Goal: Register for event/course

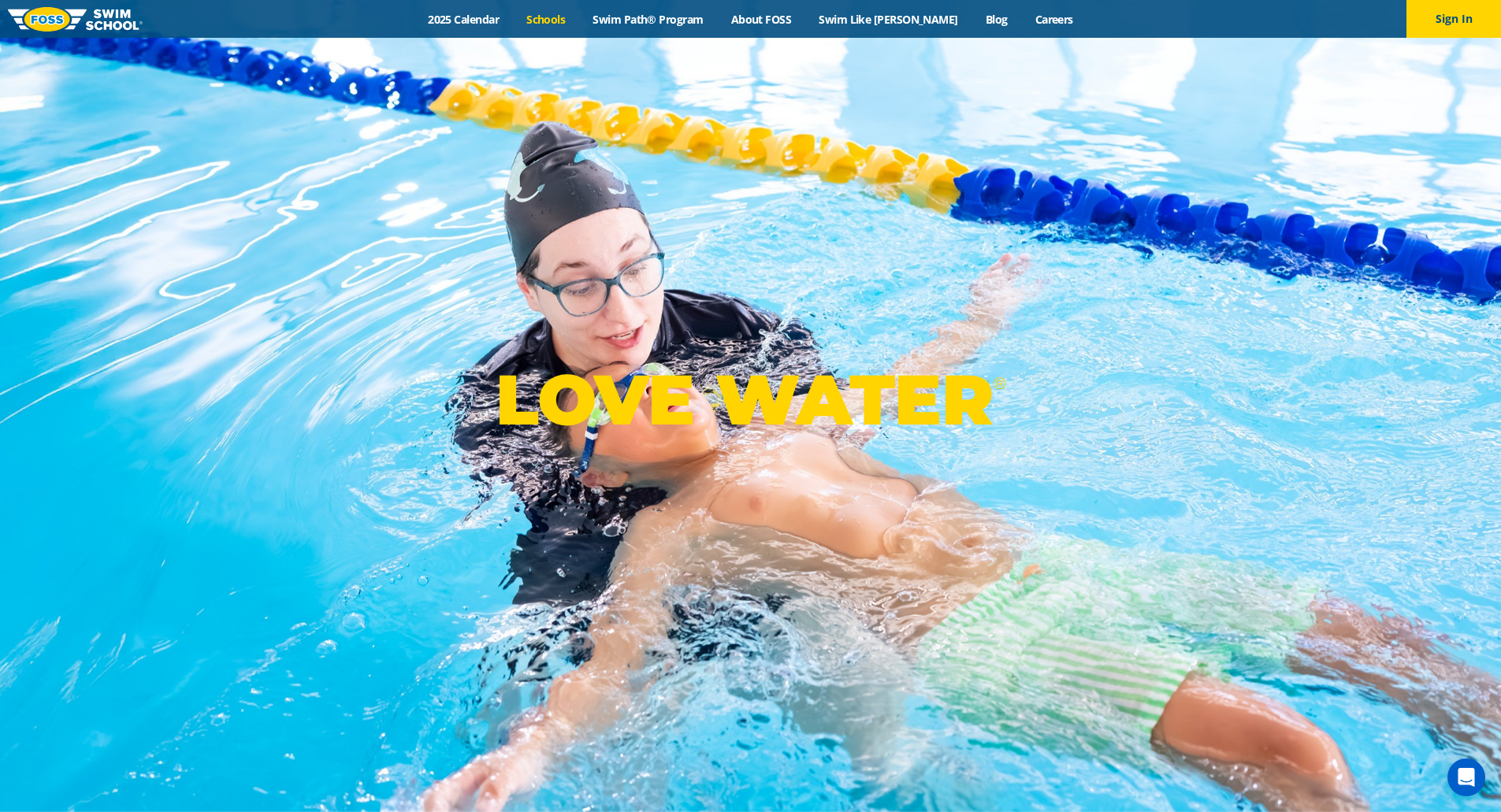
click at [559, 20] on link "Schools" at bounding box center [546, 19] width 66 height 15
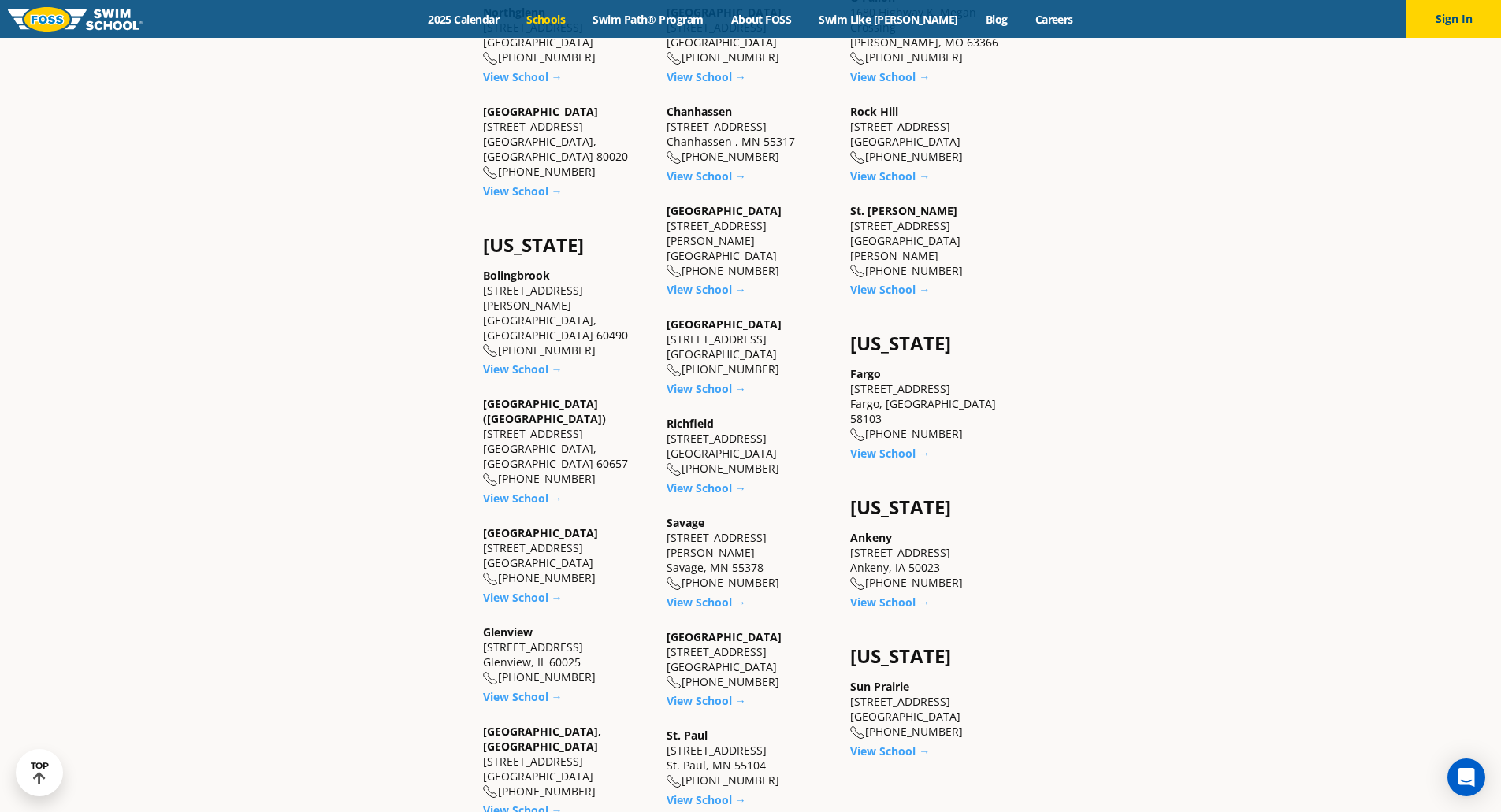
scroll to position [1062, 0]
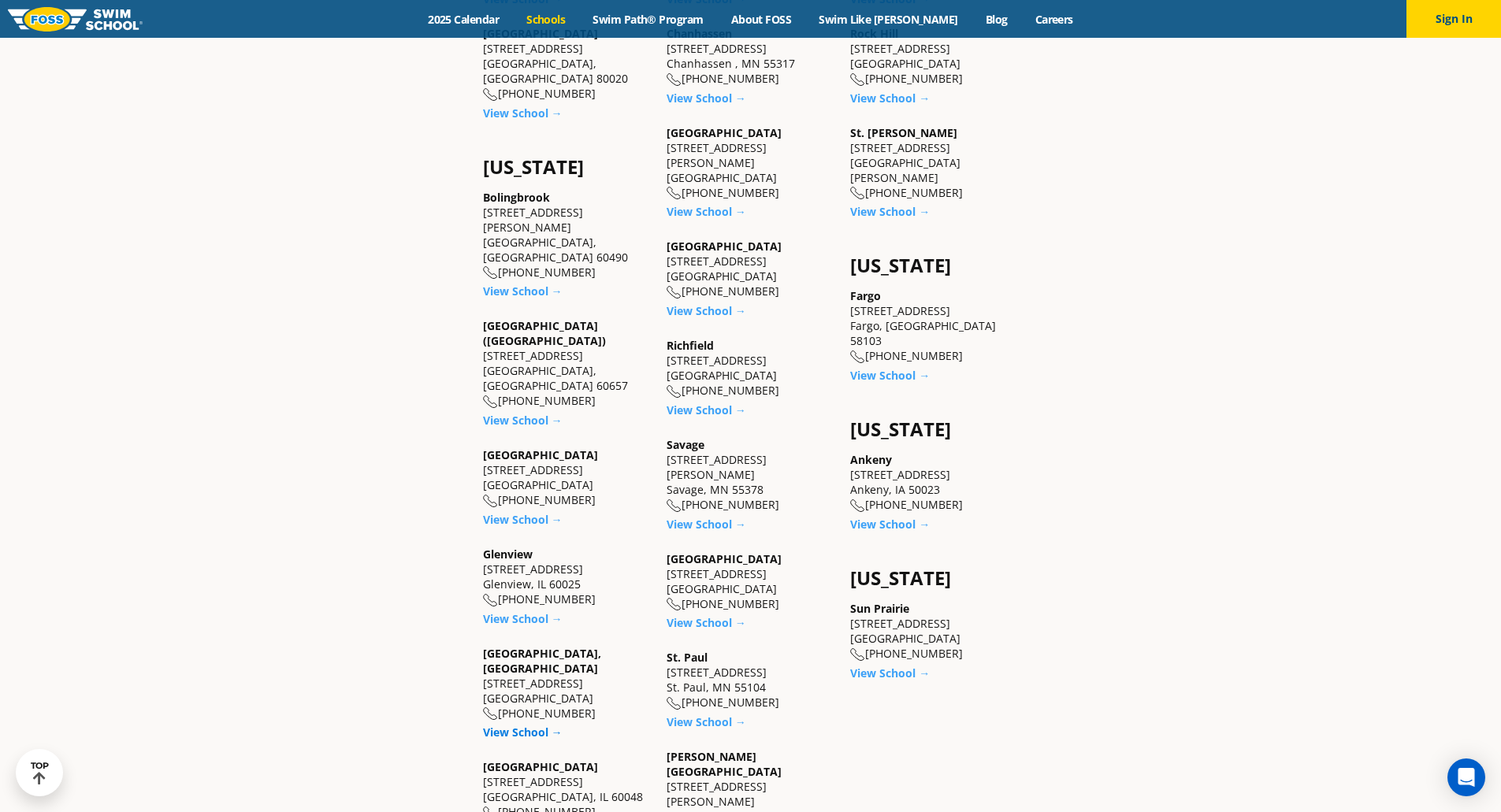
click at [527, 724] on link "View School →" at bounding box center [522, 732] width 79 height 15
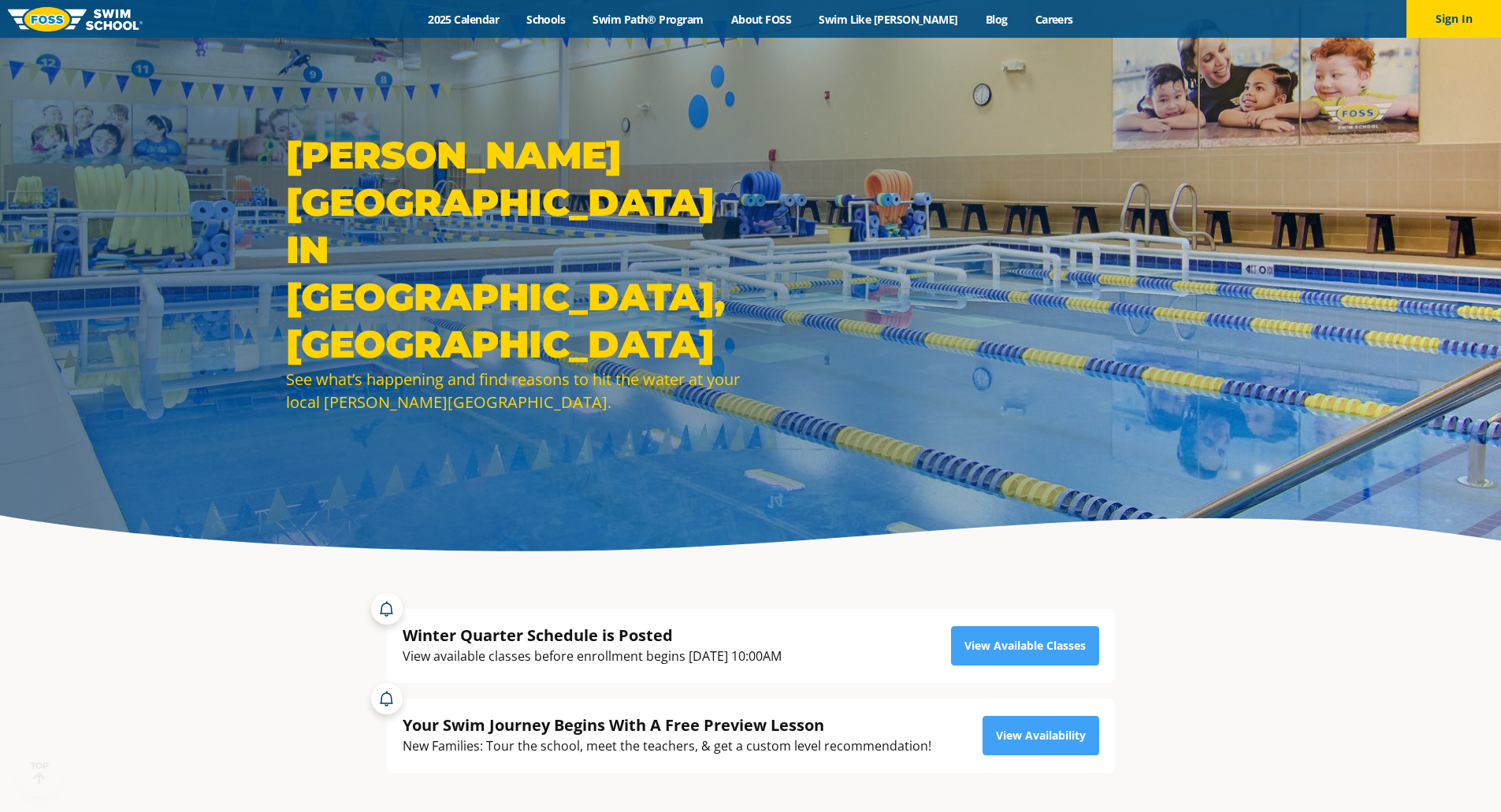
scroll to position [197, 0]
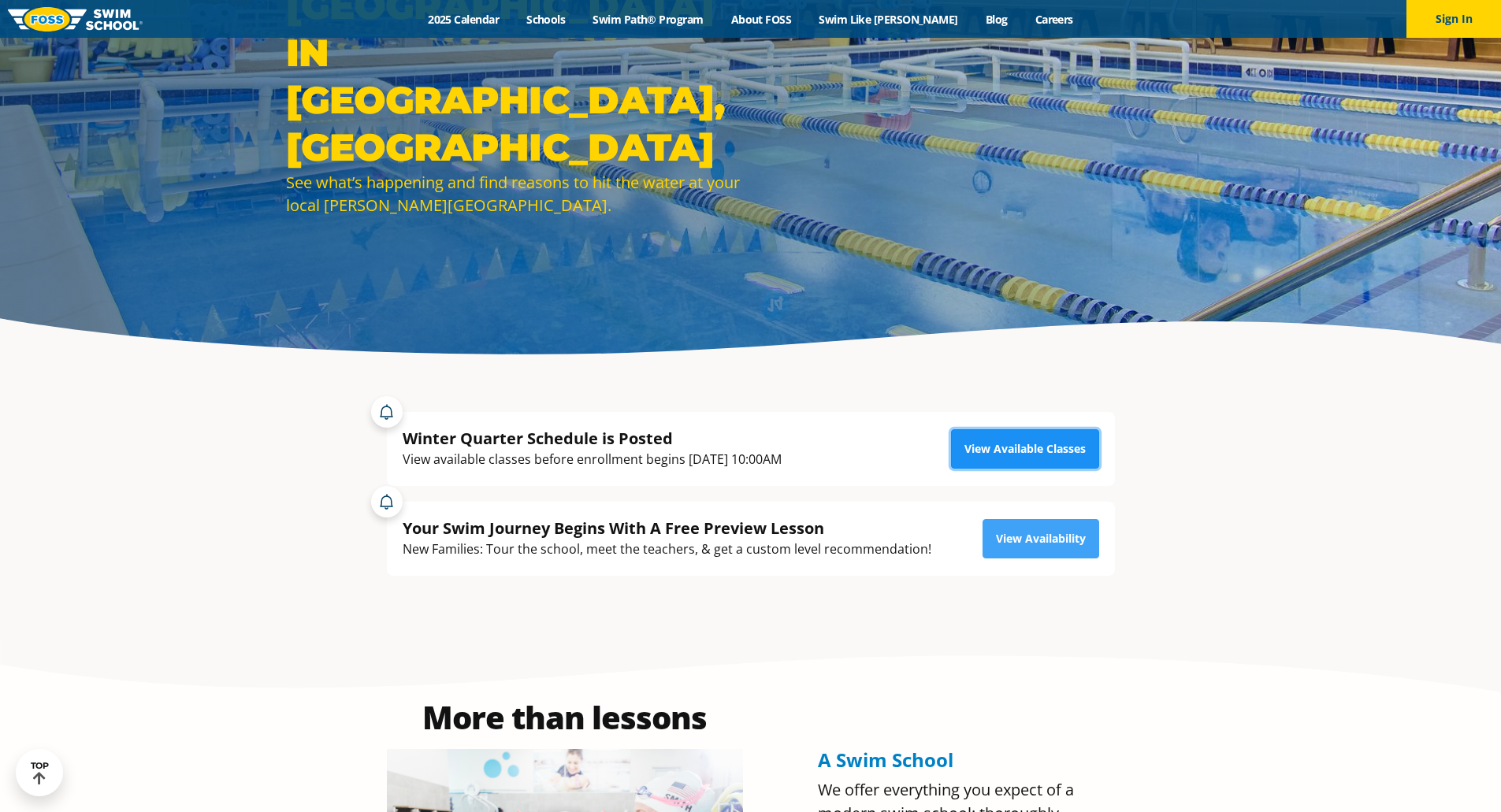
click at [991, 444] on link "View Available Classes" at bounding box center [1025, 449] width 148 height 40
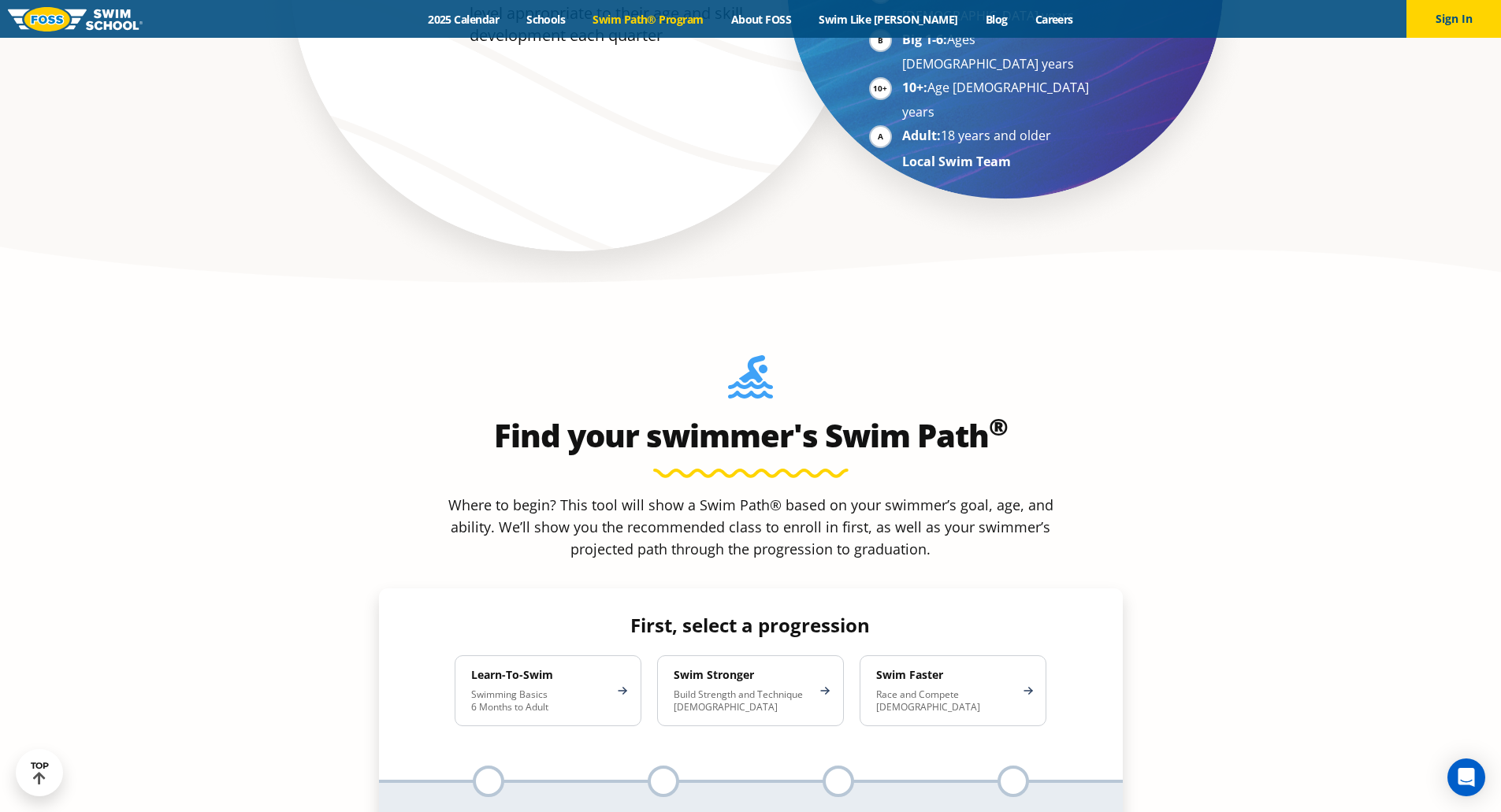
scroll to position [1276, 0]
